Goal: Transaction & Acquisition: Purchase product/service

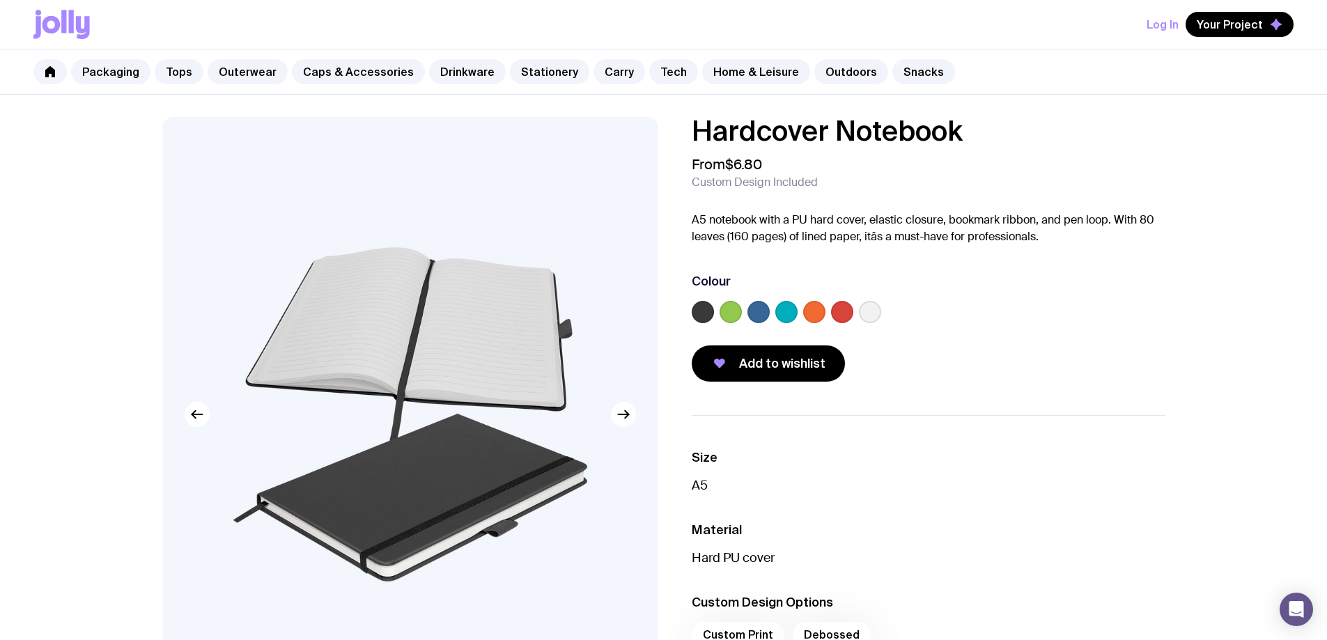
click at [441, 286] on img at bounding box center [410, 414] width 496 height 595
click at [424, 353] on img at bounding box center [410, 414] width 496 height 595
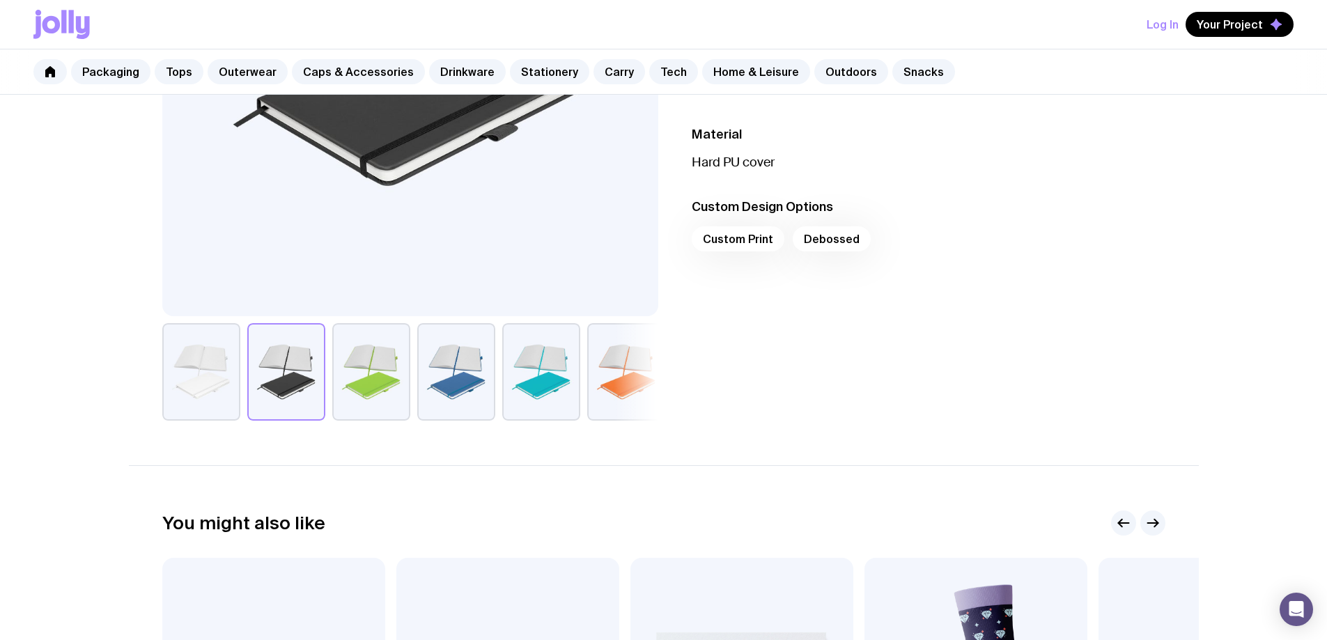
scroll to position [279, 0]
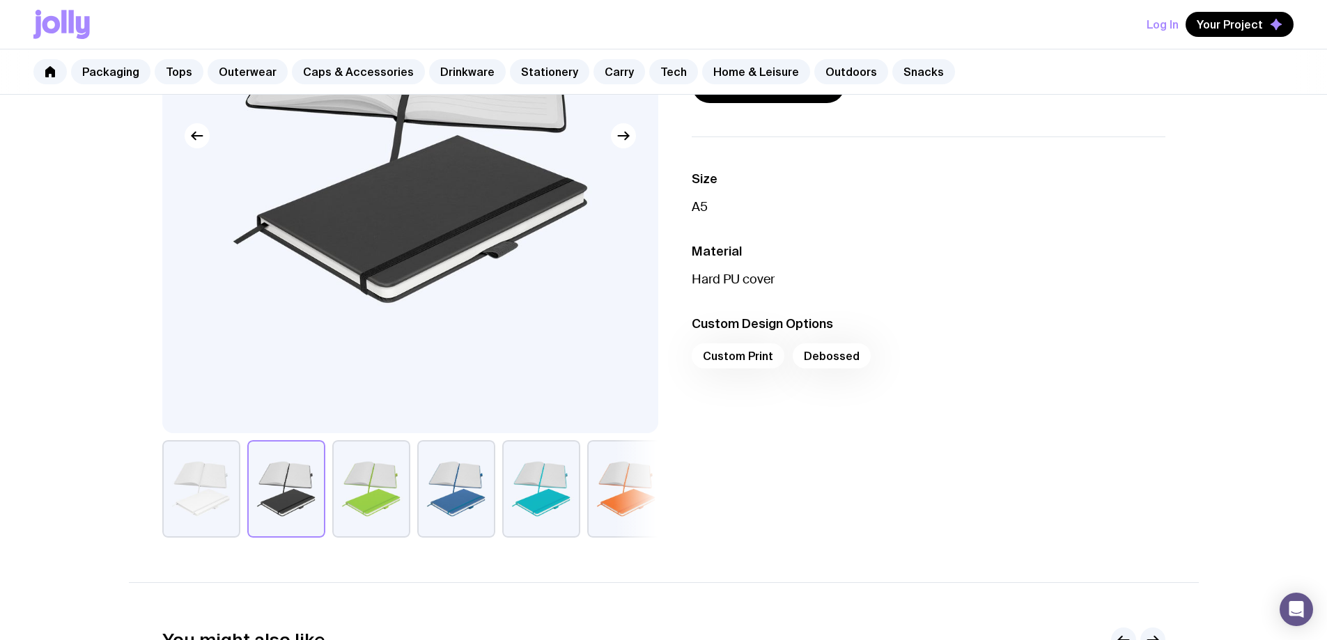
click at [288, 501] on button "button" at bounding box center [286, 489] width 78 height 98
click at [214, 485] on button "button" at bounding box center [201, 489] width 78 height 98
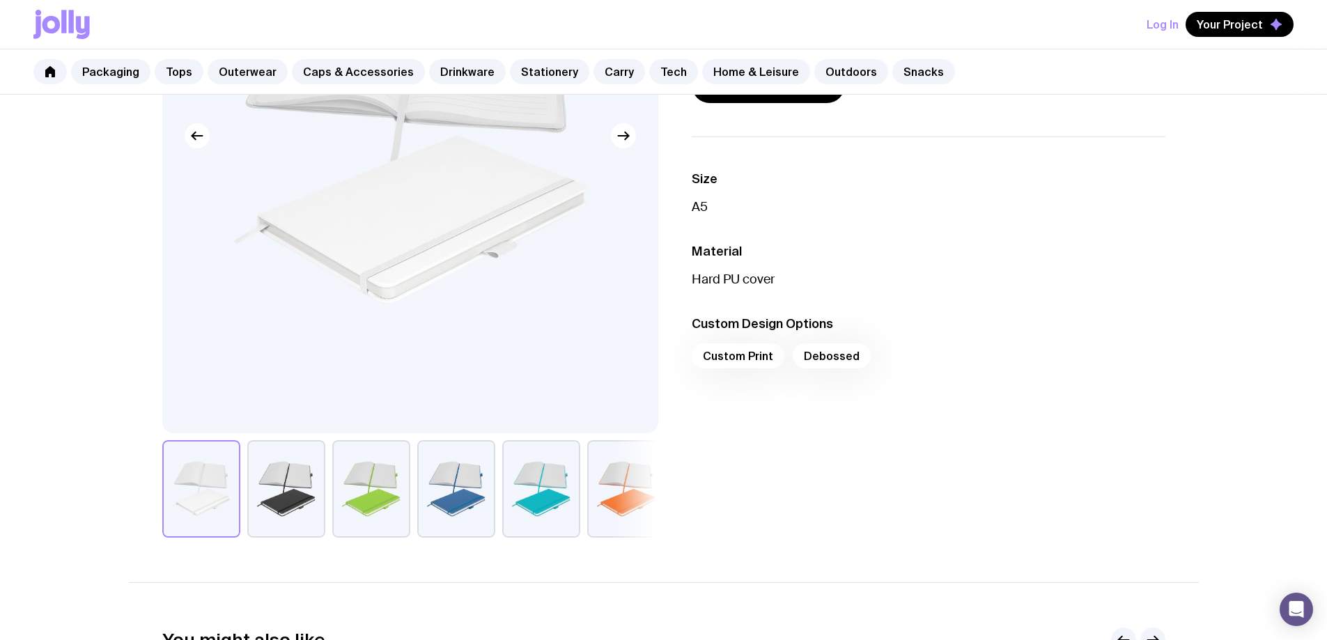
click at [293, 486] on button "button" at bounding box center [286, 489] width 78 height 98
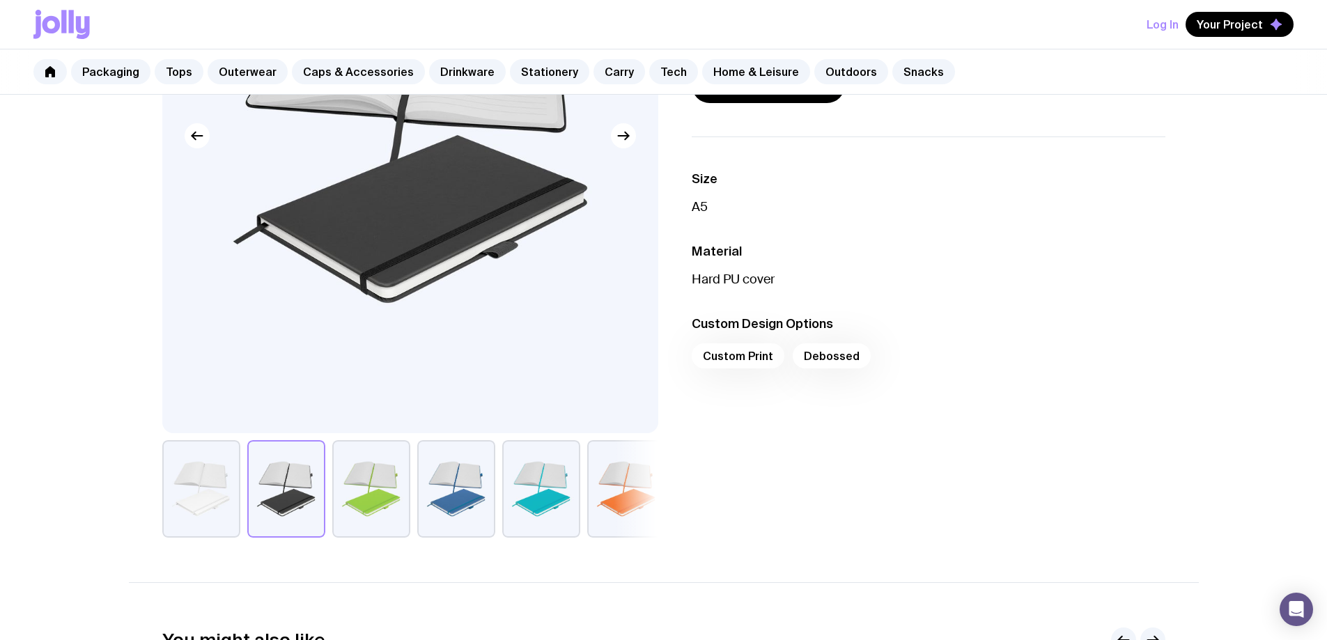
scroll to position [0, 0]
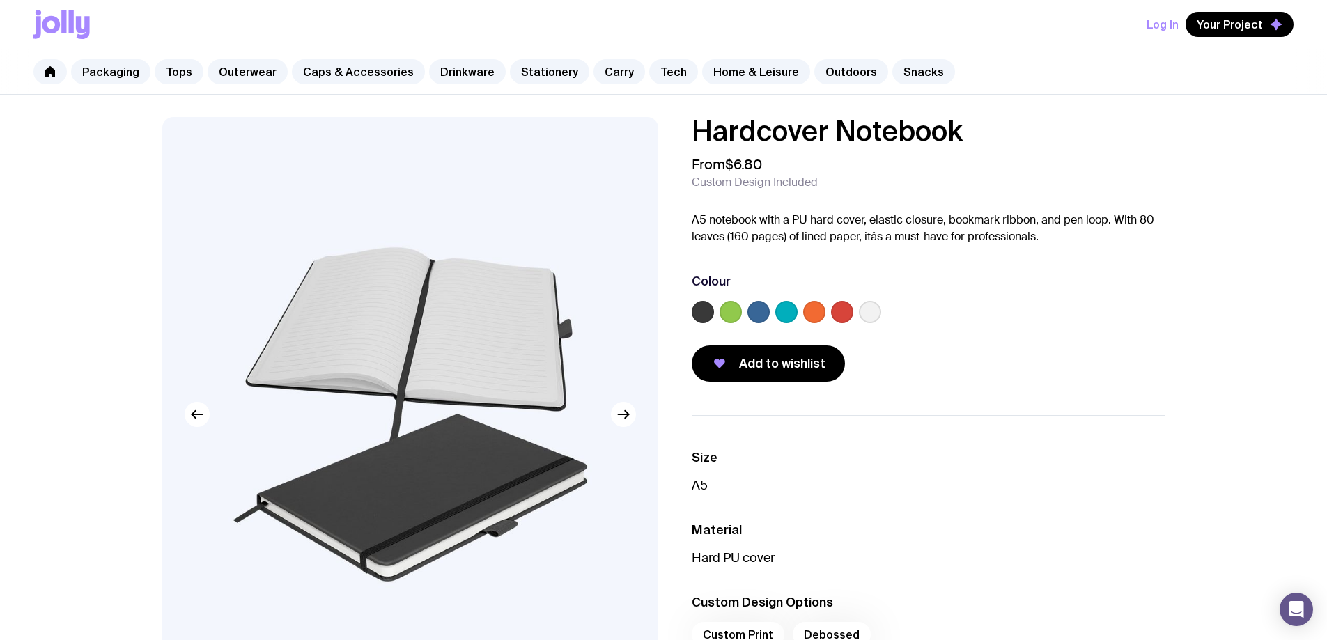
click at [495, 343] on img at bounding box center [410, 414] width 496 height 595
